Goal: Transaction & Acquisition: Download file/media

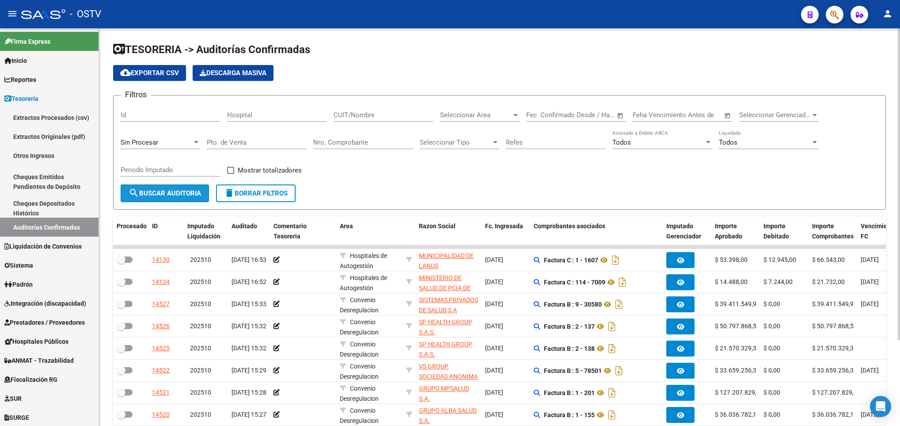
click at [160, 197] on span "search Buscar Auditoria" at bounding box center [165, 193] width 72 height 8
click at [179, 190] on span "search Buscar Auditoria" at bounding box center [165, 193] width 72 height 8
click at [166, 195] on span "search Buscar Auditoria" at bounding box center [165, 193] width 72 height 8
click at [161, 196] on span "search Buscar Auditoria" at bounding box center [165, 193] width 72 height 8
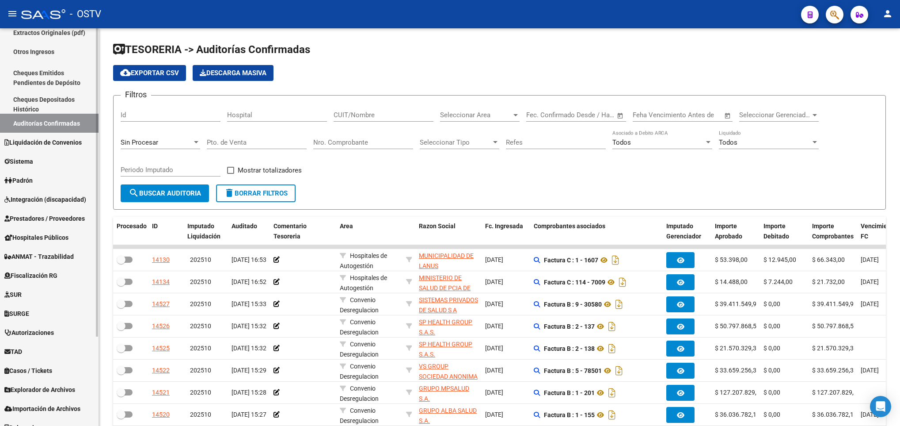
scroll to position [114, 0]
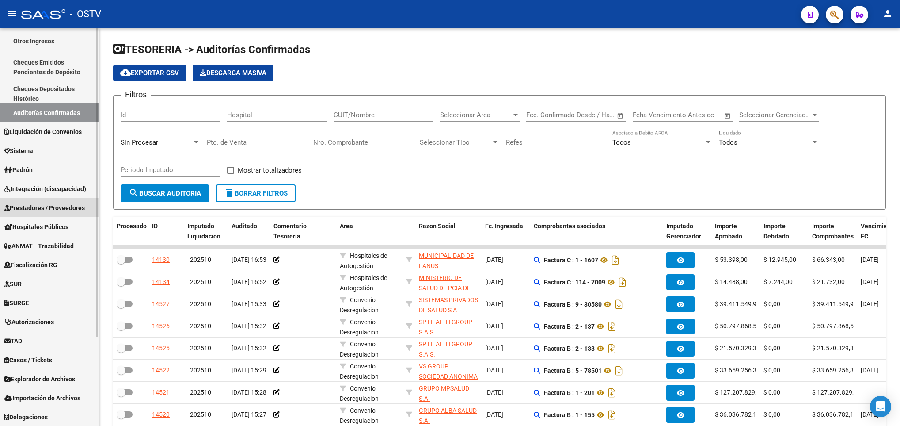
click at [60, 206] on span "Prestadores / Proveedores" at bounding box center [44, 208] width 80 height 10
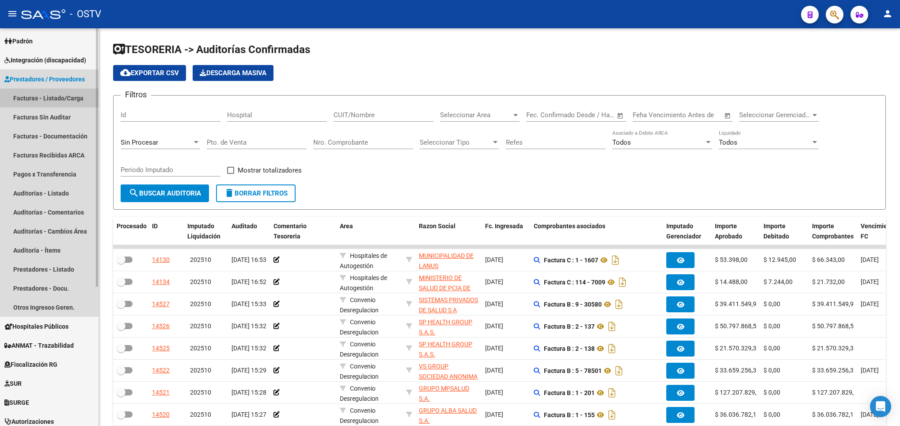
click at [69, 98] on link "Facturas - Listado/Carga" at bounding box center [49, 97] width 99 height 19
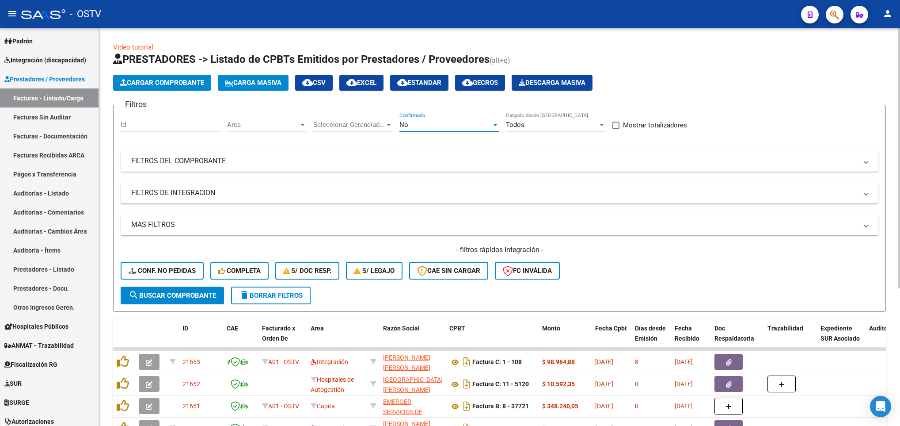
click at [415, 128] on div "No" at bounding box center [446, 125] width 92 height 8
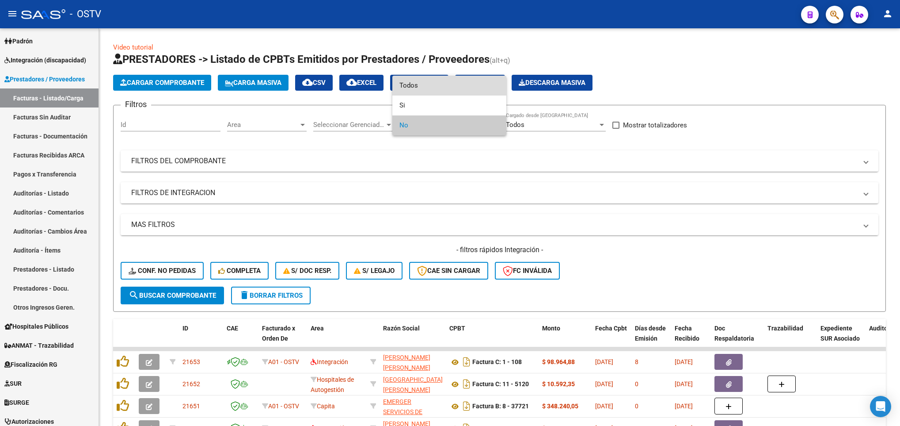
click at [411, 81] on span "Todos" at bounding box center [450, 86] width 100 height 20
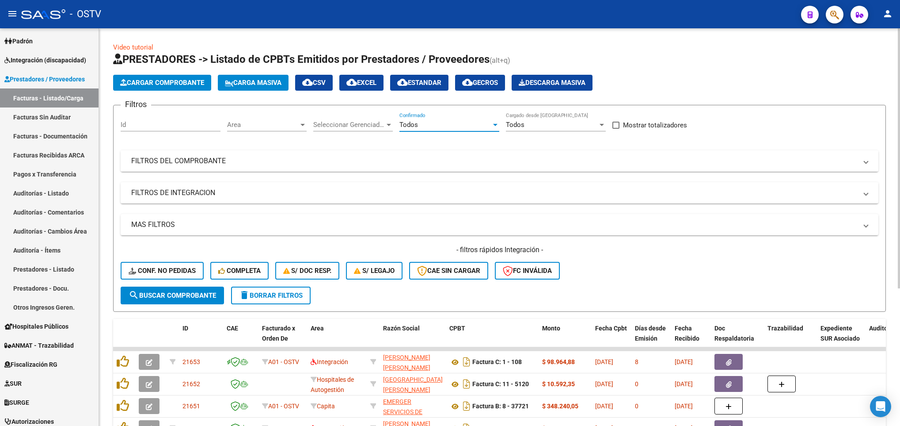
click at [463, 160] on mat-panel-title "FILTROS DEL COMPROBANTE" at bounding box center [494, 161] width 726 height 10
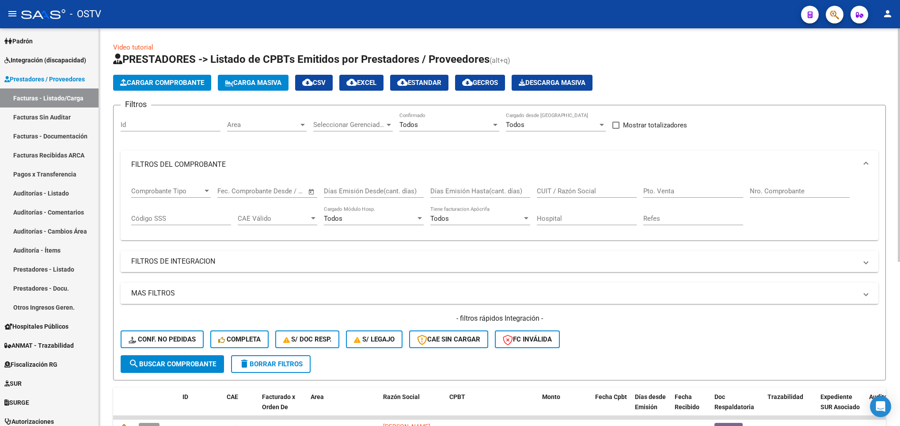
click at [764, 192] on input "Nro. Comprobante" at bounding box center [800, 191] width 100 height 8
type input "320"
click at [195, 191] on span "Comprobante Tipo" at bounding box center [167, 191] width 72 height 8
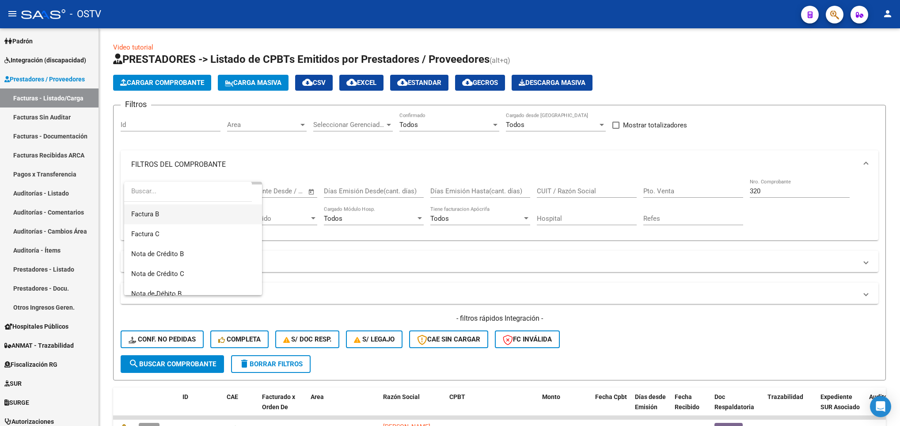
scroll to position [66, 0]
click at [177, 225] on span "Nota de Crédito B" at bounding box center [157, 225] width 53 height 8
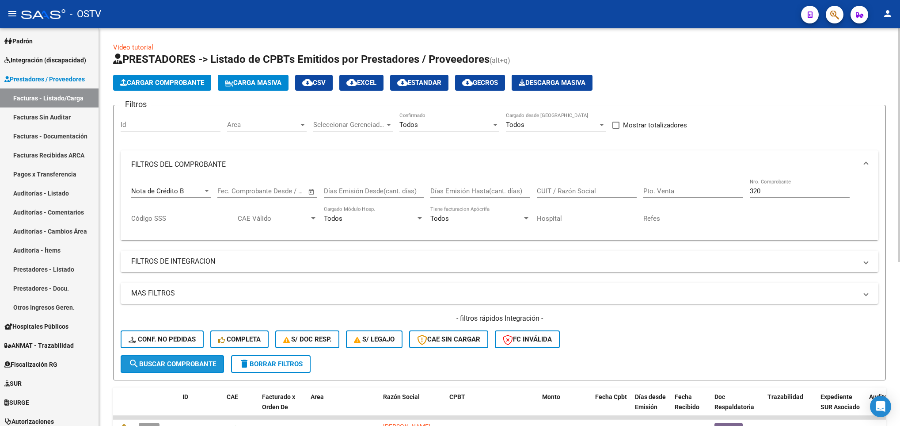
click at [168, 361] on span "search Buscar Comprobante" at bounding box center [173, 364] width 88 height 8
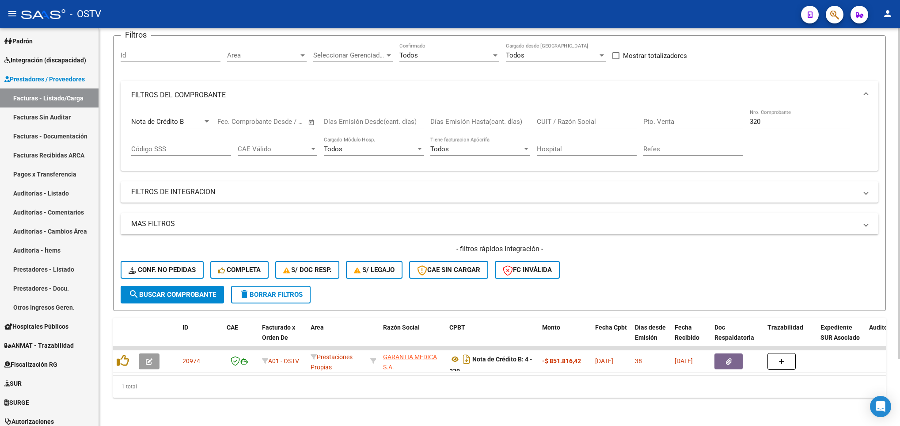
scroll to position [80, 0]
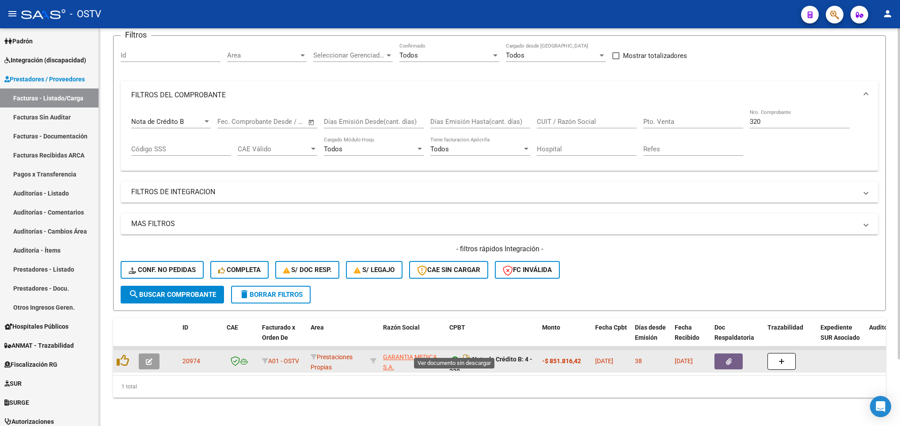
click at [455, 354] on icon at bounding box center [455, 359] width 11 height 11
